Goal: Task Accomplishment & Management: Use online tool/utility

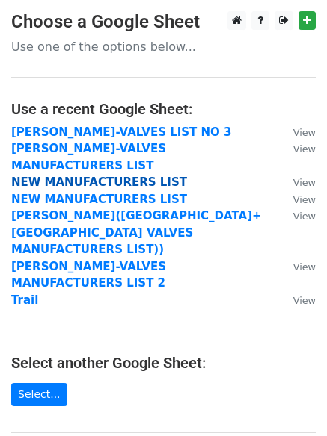
click at [127, 176] on strong "NEW MANUFACTURERS LIST" at bounding box center [99, 182] width 176 height 13
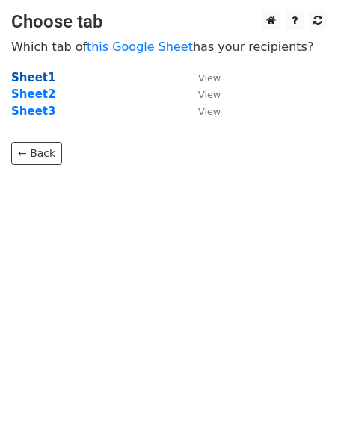
click at [42, 74] on strong "Sheet1" at bounding box center [33, 77] width 44 height 13
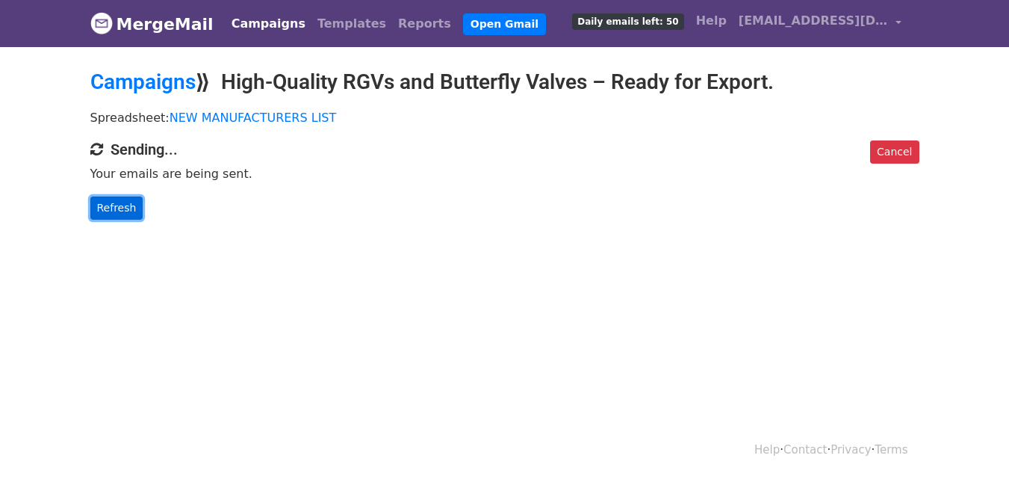
click at [106, 211] on link "Refresh" at bounding box center [116, 208] width 53 height 23
click at [104, 207] on link "Refresh" at bounding box center [116, 208] width 53 height 23
